Goal: Information Seeking & Learning: Learn about a topic

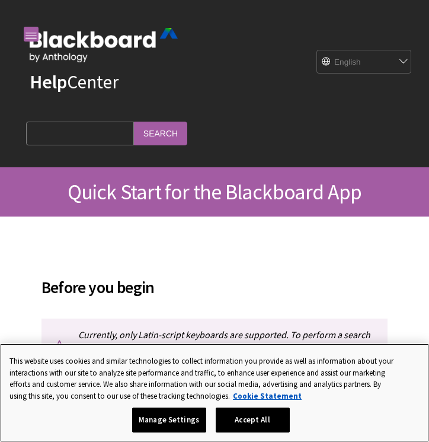
click at [243, 423] on button "Accept All" at bounding box center [253, 419] width 74 height 25
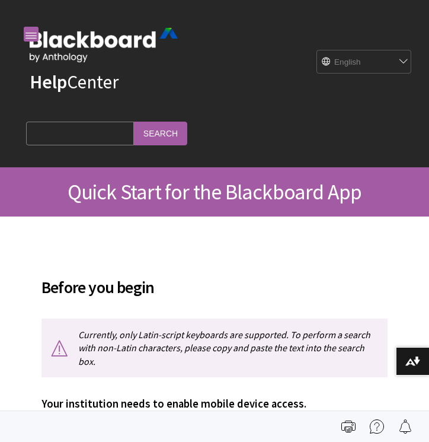
click at [58, 40] on img at bounding box center [104, 45] width 148 height 34
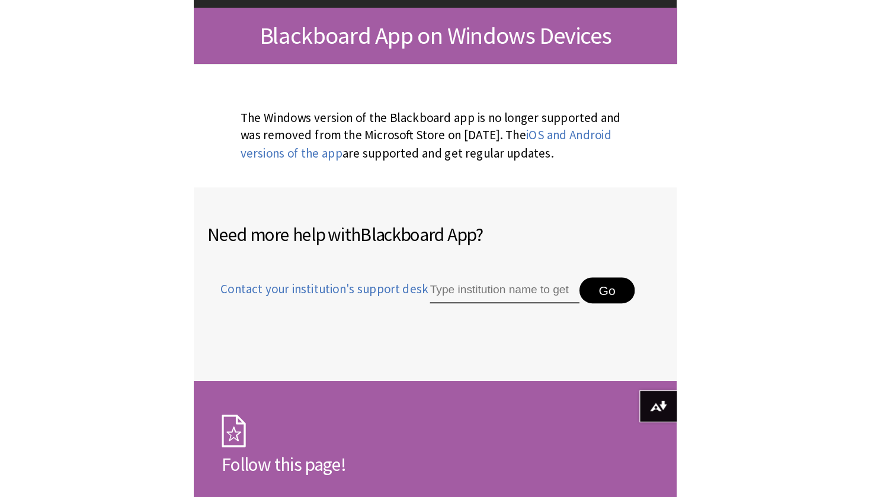
scroll to position [149, 0]
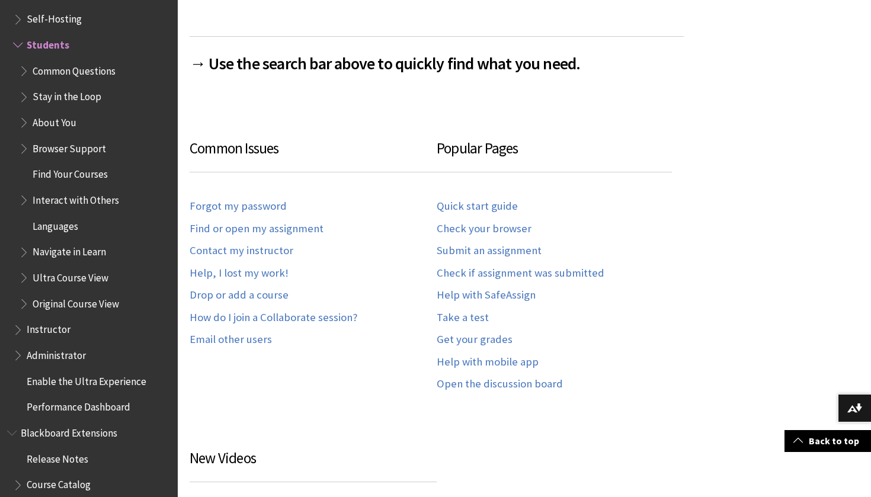
scroll to position [593, 0]
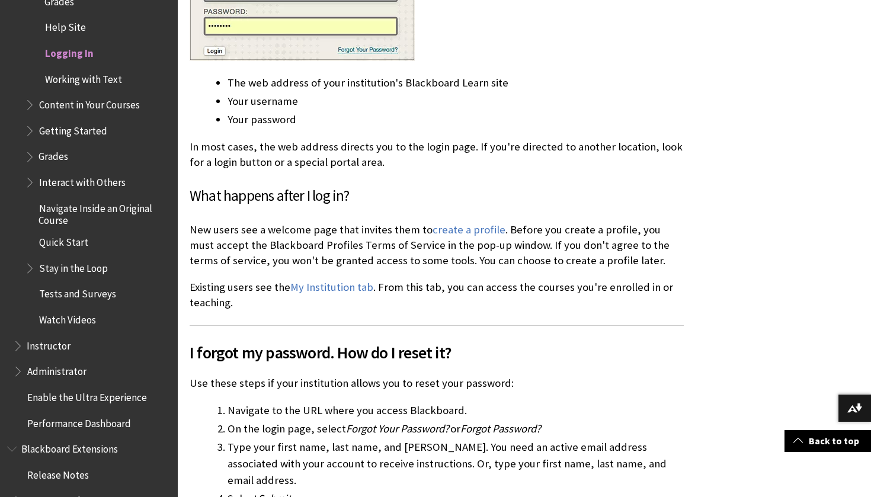
scroll to position [614, 0]
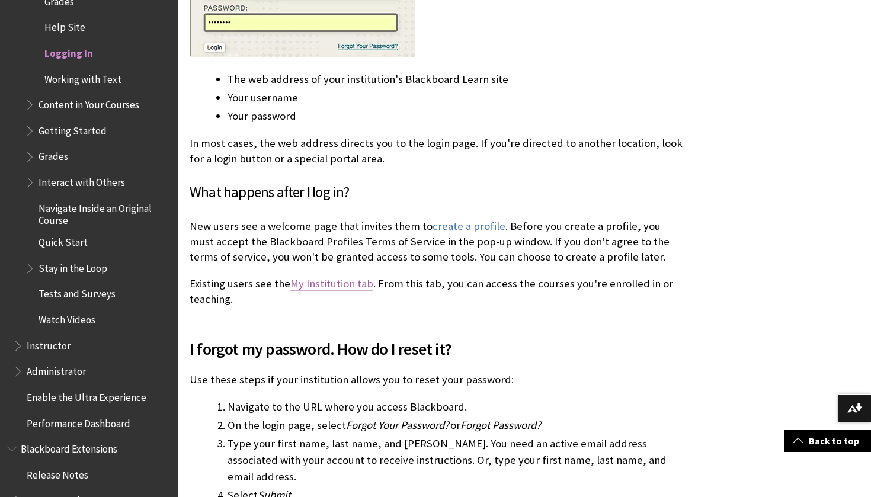
click at [330, 283] on link "My Institution tab" at bounding box center [331, 284] width 83 height 14
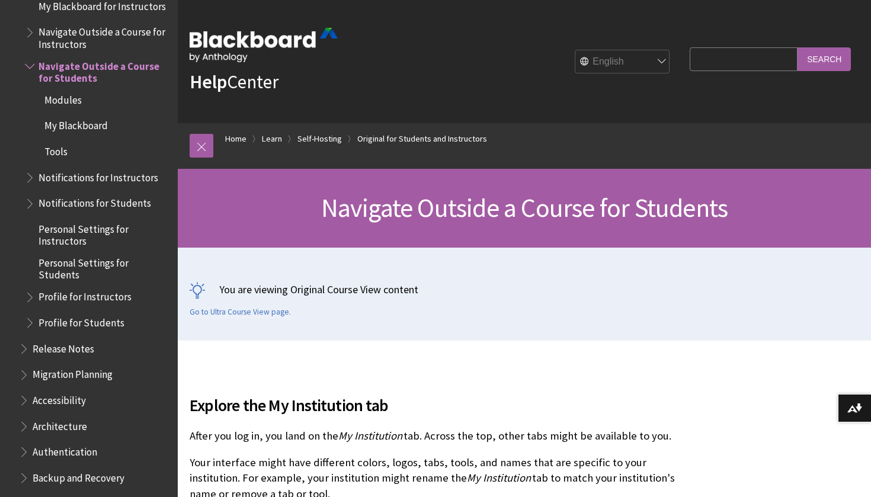
scroll to position [34, 0]
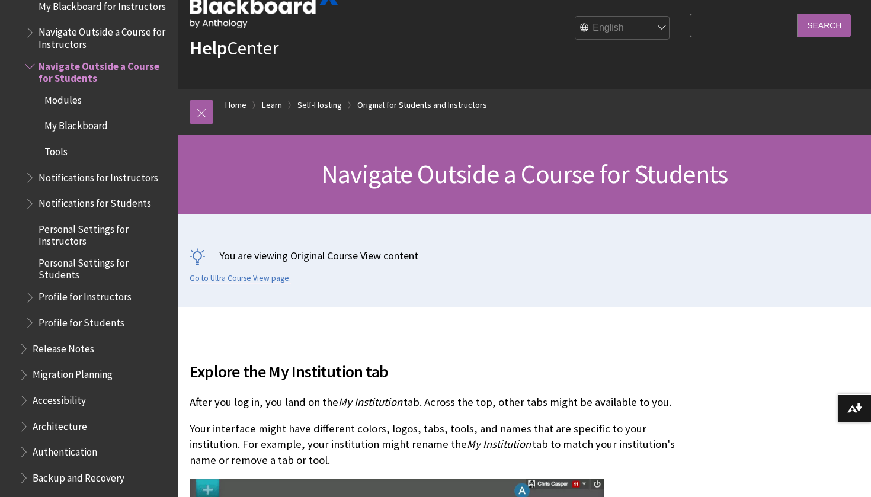
click at [44, 287] on span "Profile for Instructors" at bounding box center [85, 295] width 93 height 16
click at [41, 313] on span "Profile for Students" at bounding box center [82, 321] width 86 height 16
click at [28, 313] on span "Book outline for Blackboard Learn Help" at bounding box center [31, 320] width 12 height 15
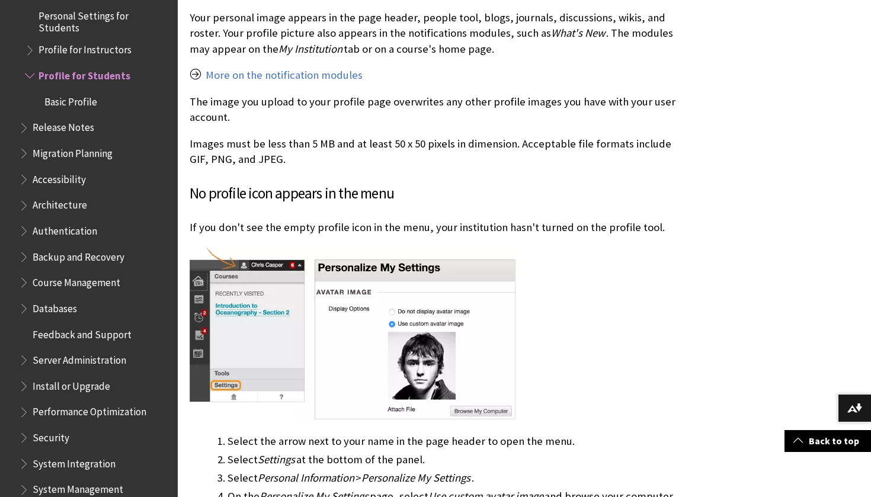
scroll to position [657, 0]
